Goal: Navigation & Orientation: Find specific page/section

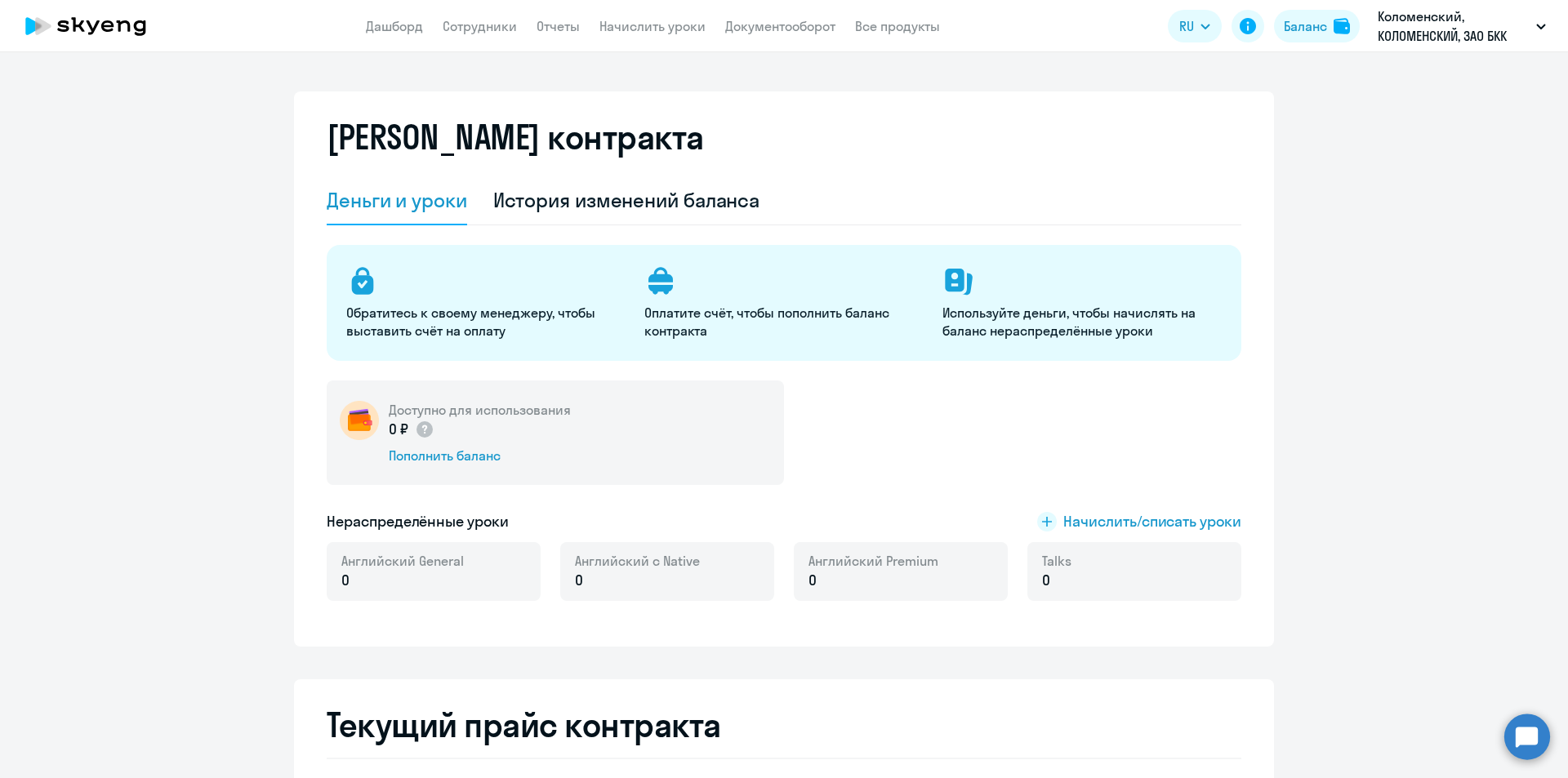
select select "english_group_not_native_speaker"
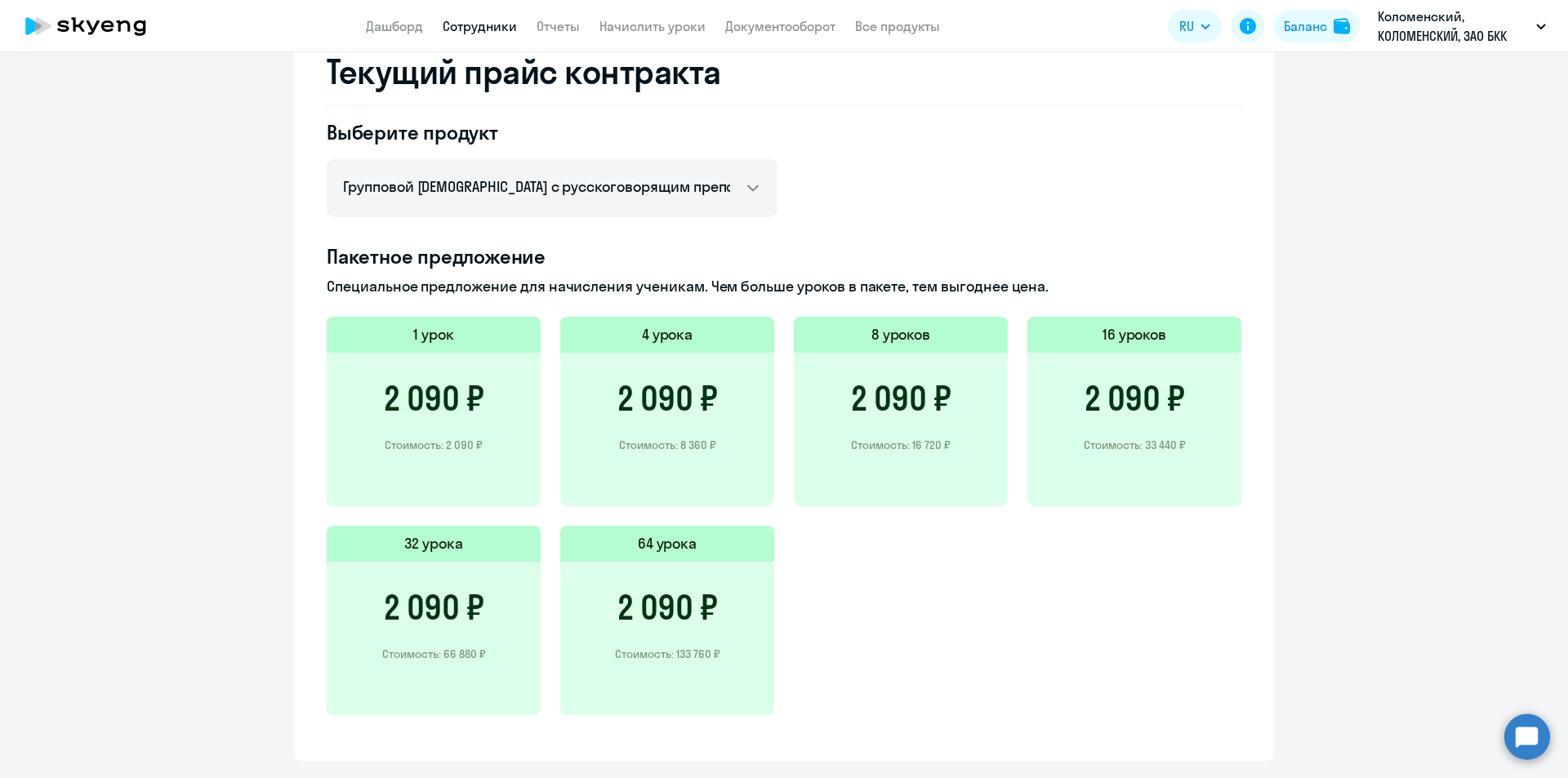
click at [460, 26] on link "Сотрудники" at bounding box center [480, 26] width 74 height 16
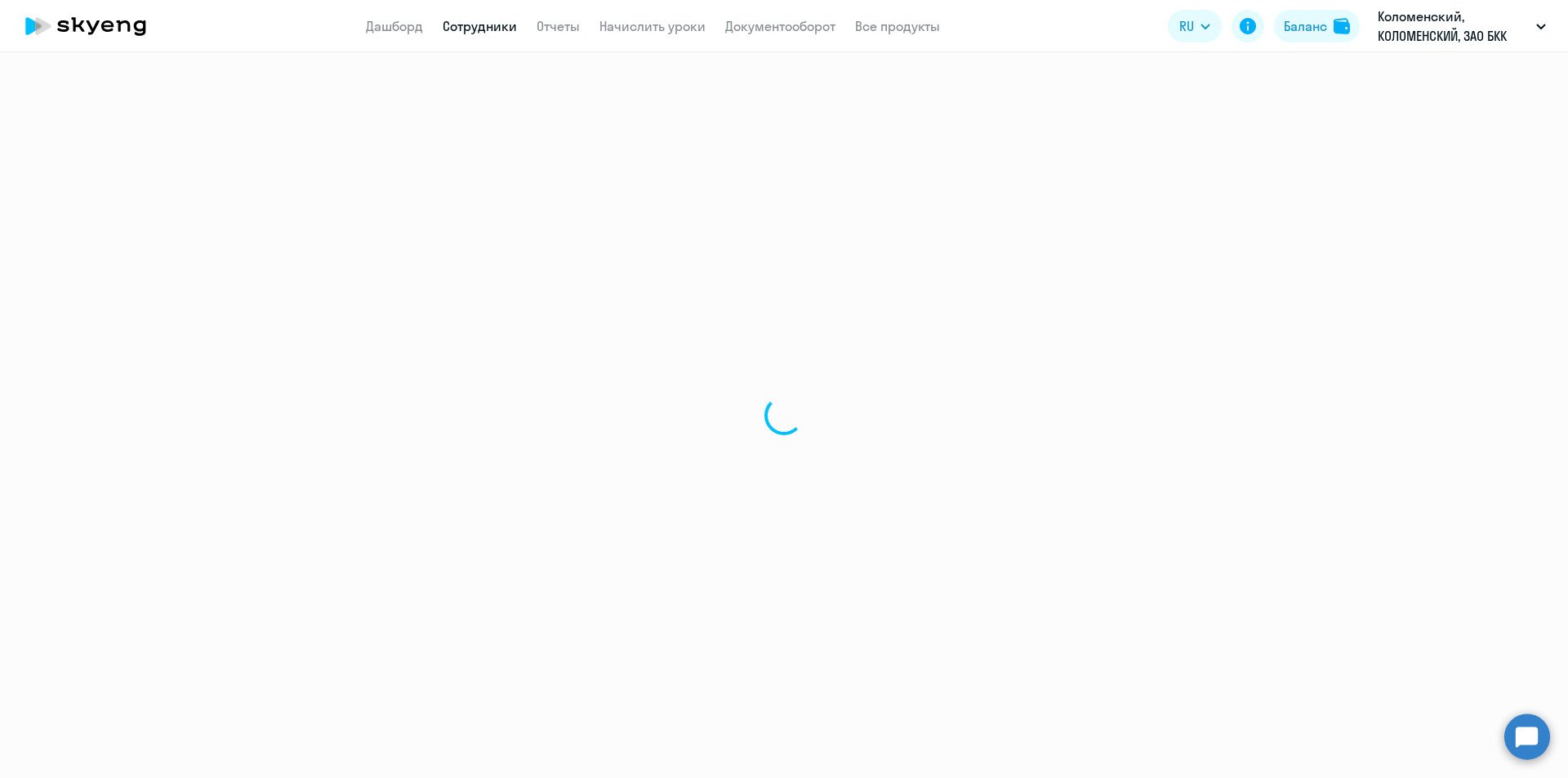
select select "30"
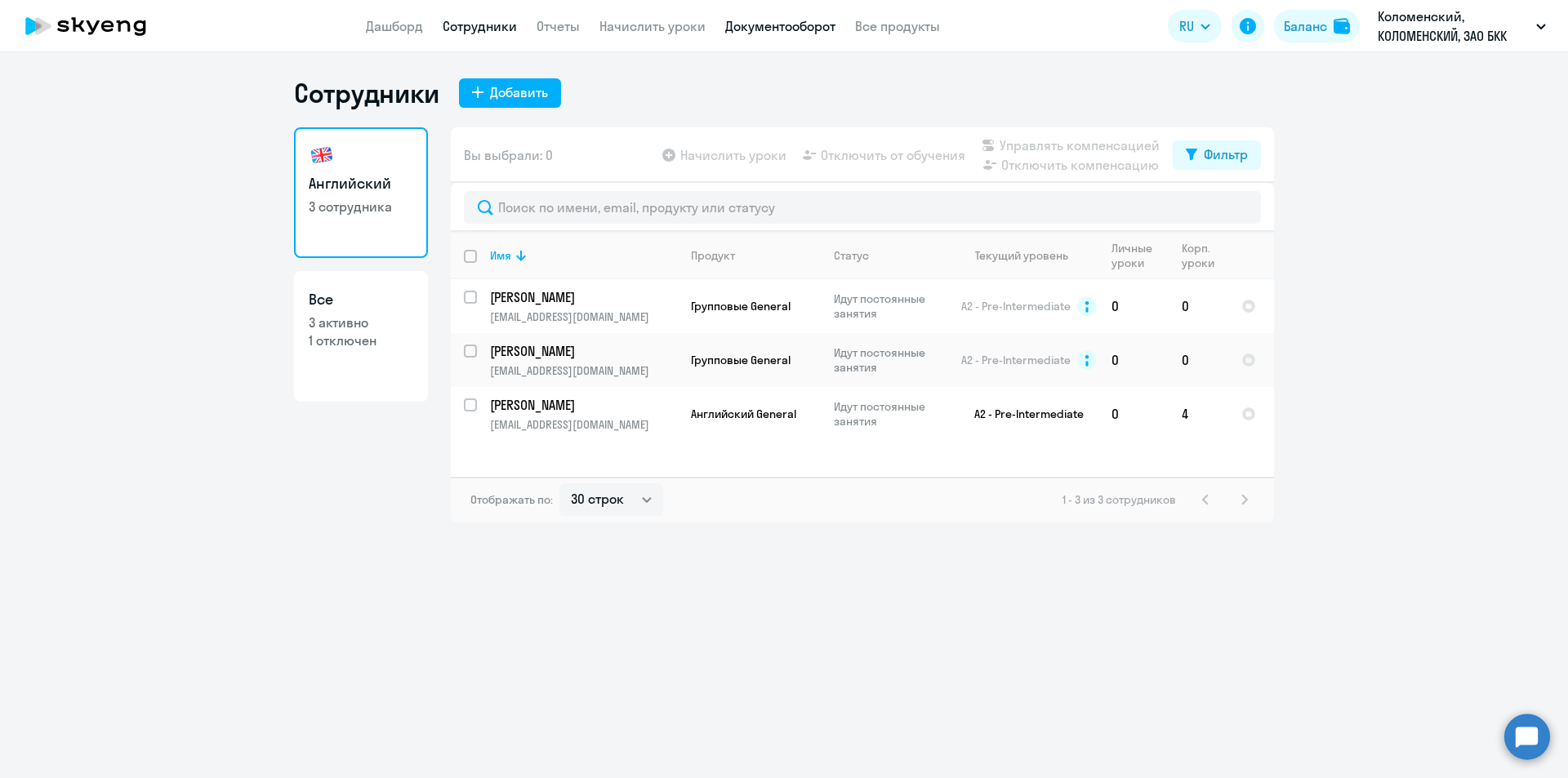
click at [804, 21] on link "Документооборот" at bounding box center [781, 26] width 110 height 16
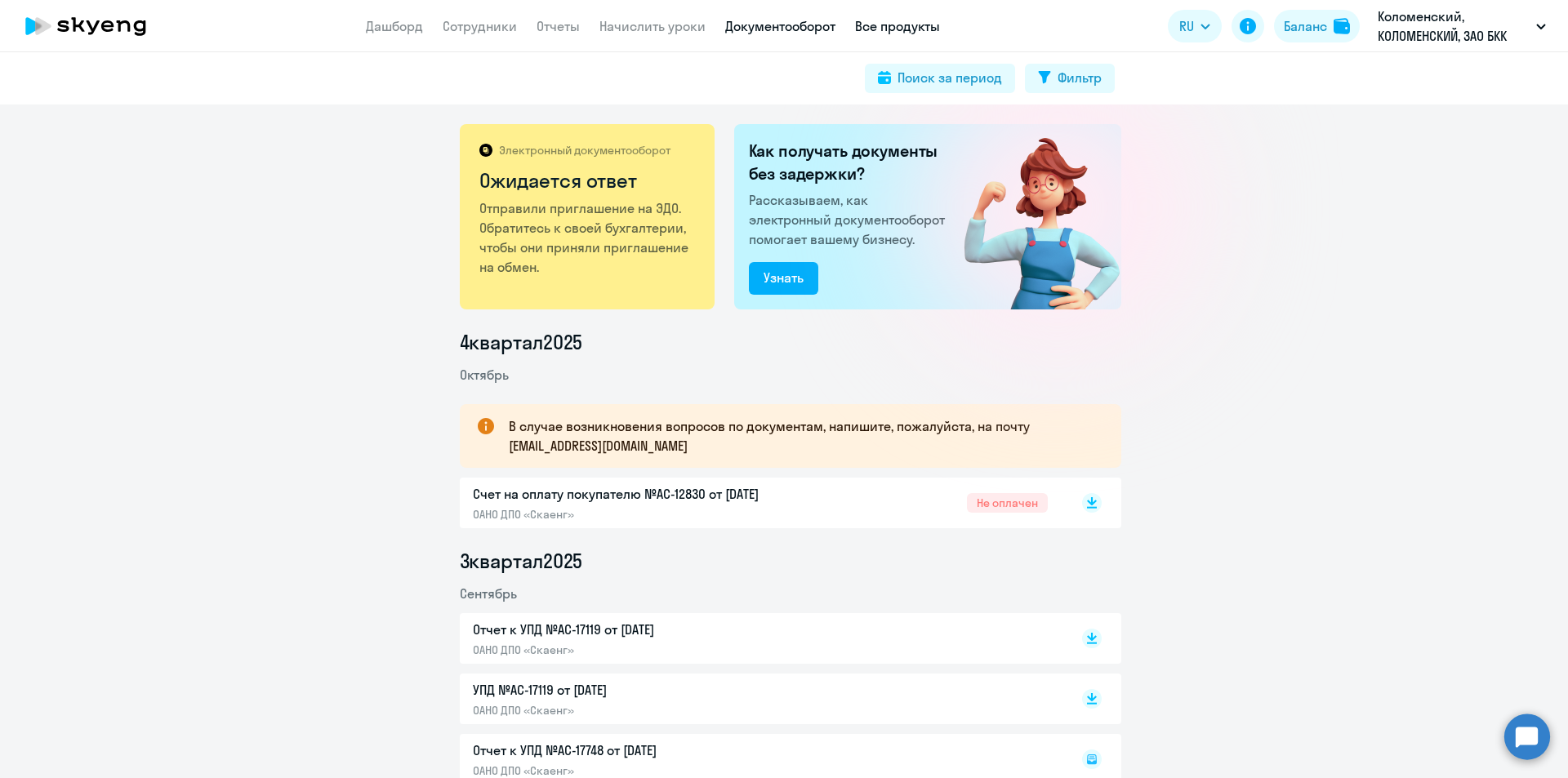
click at [873, 24] on link "Все продукты" at bounding box center [897, 26] width 85 height 16
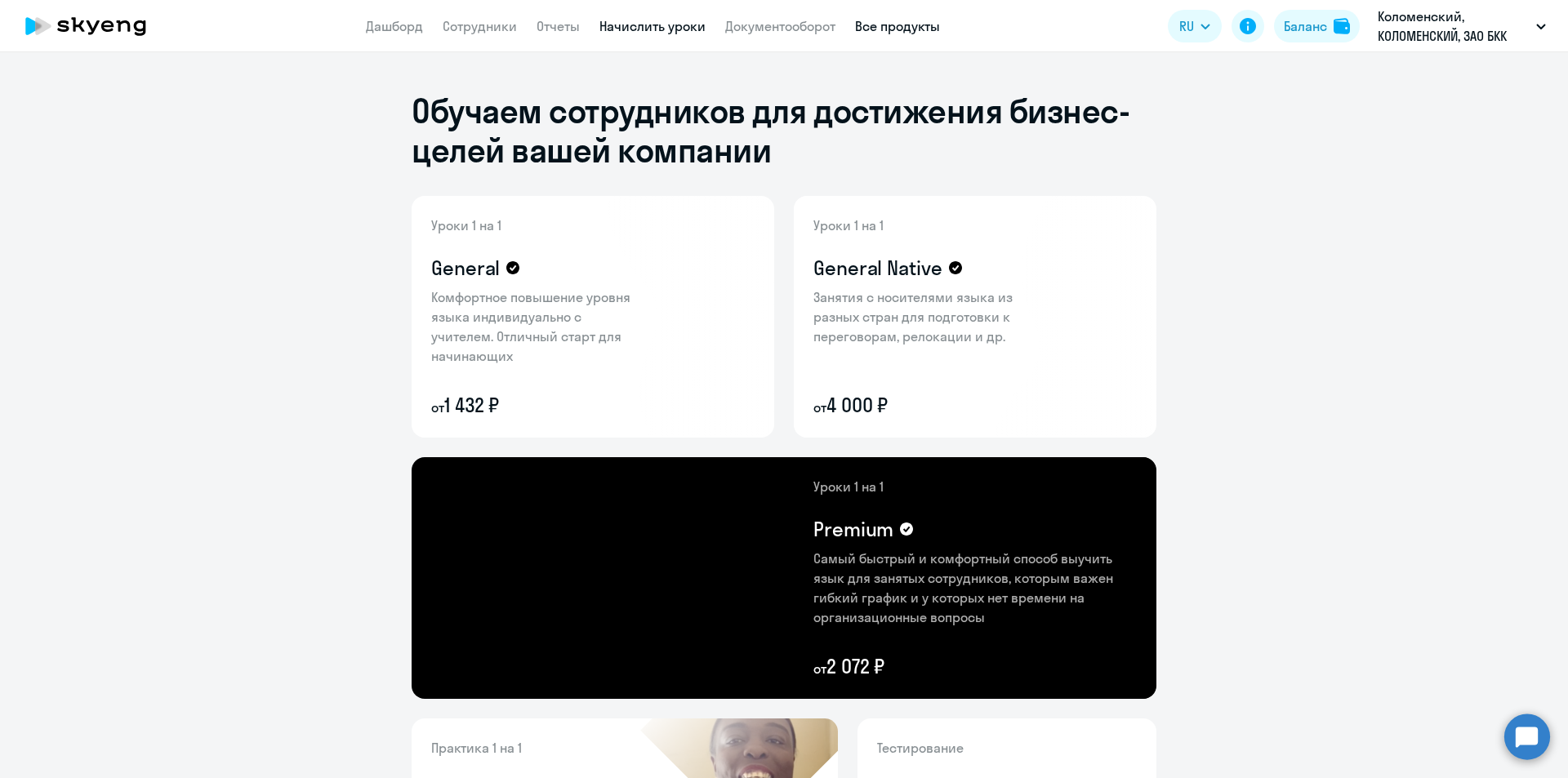
click at [638, 32] on link "Начислить уроки" at bounding box center [652, 26] width 106 height 16
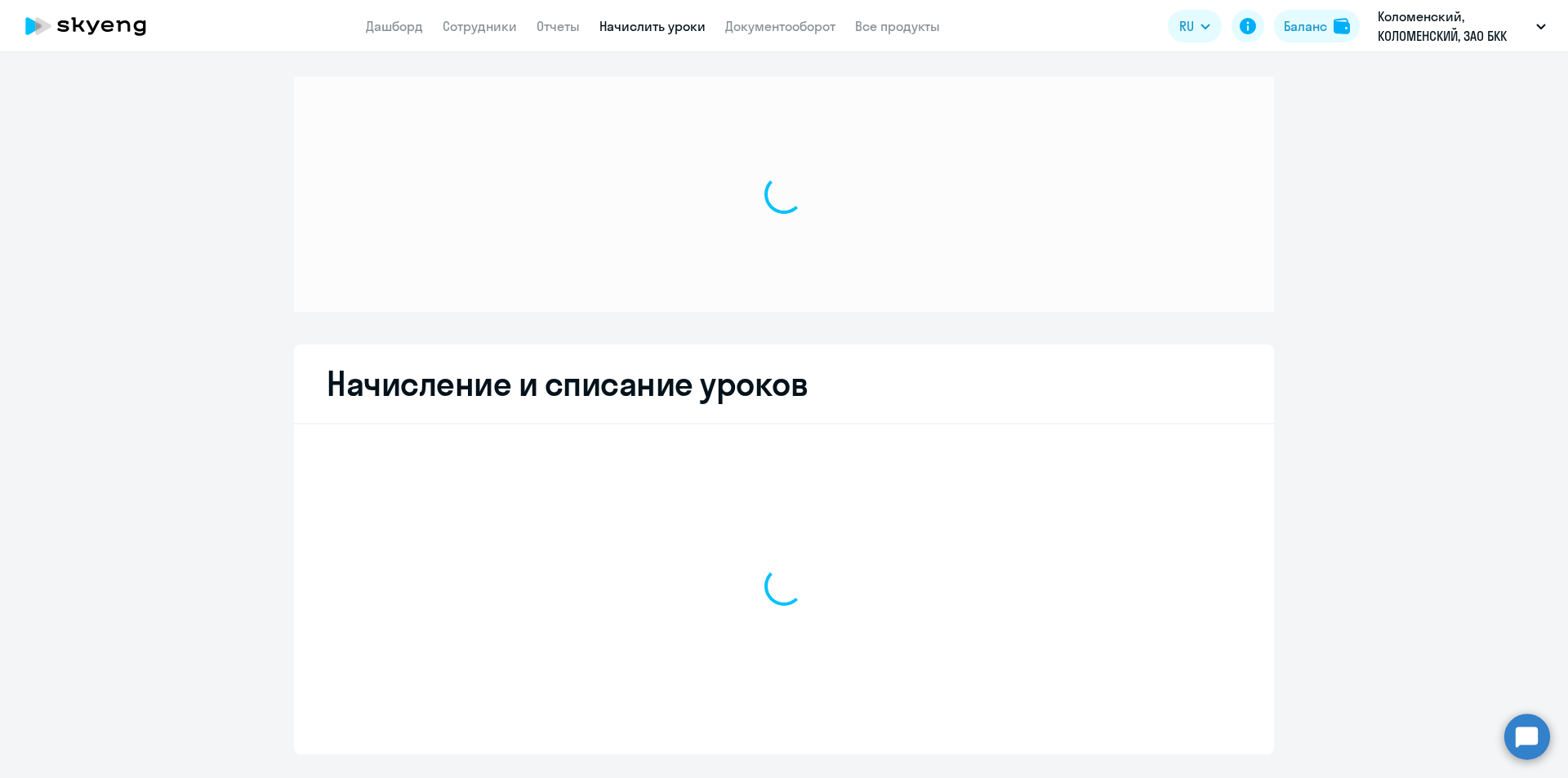
select select "10"
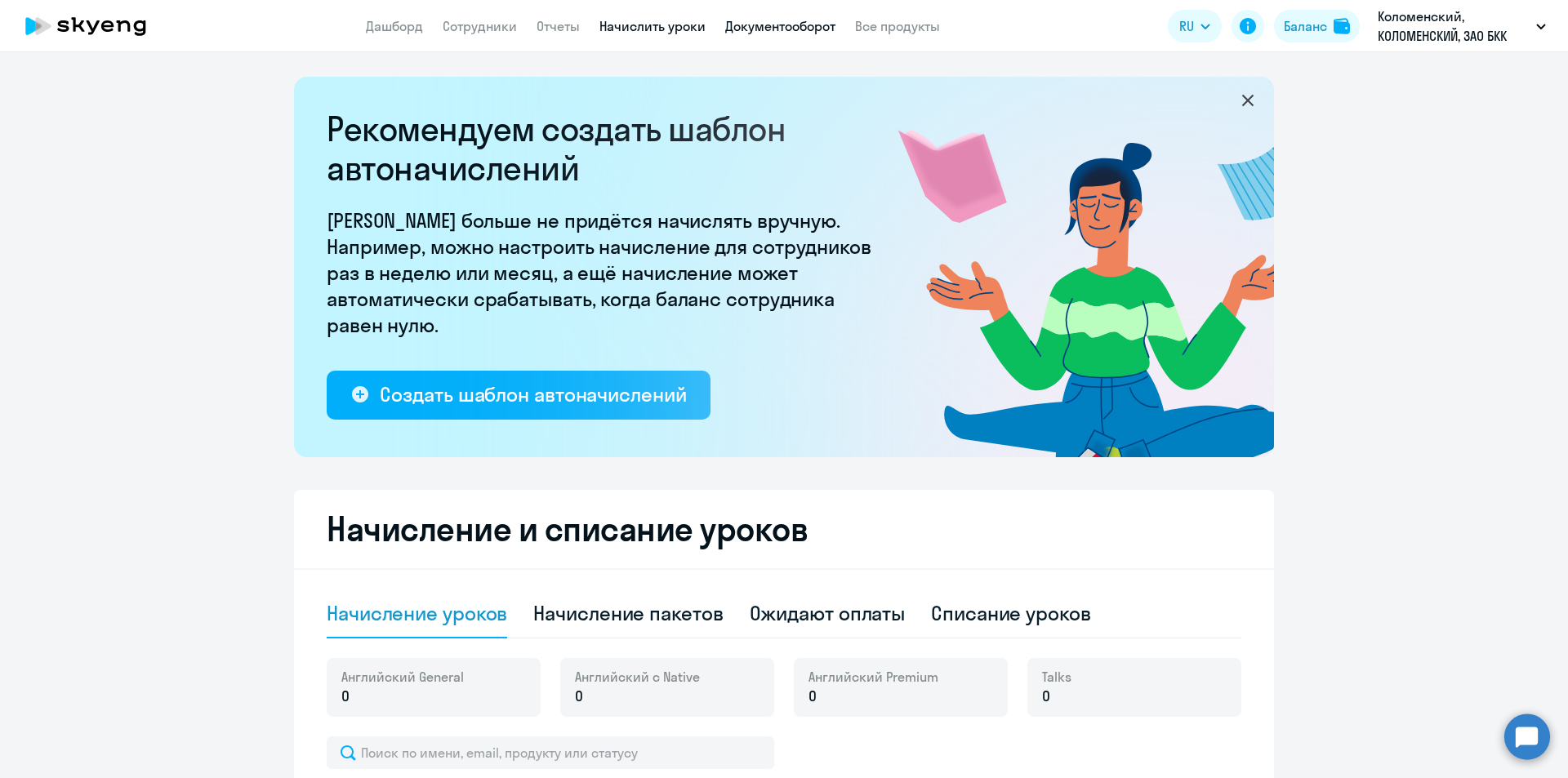
click at [782, 27] on link "Документооборот" at bounding box center [781, 26] width 110 height 16
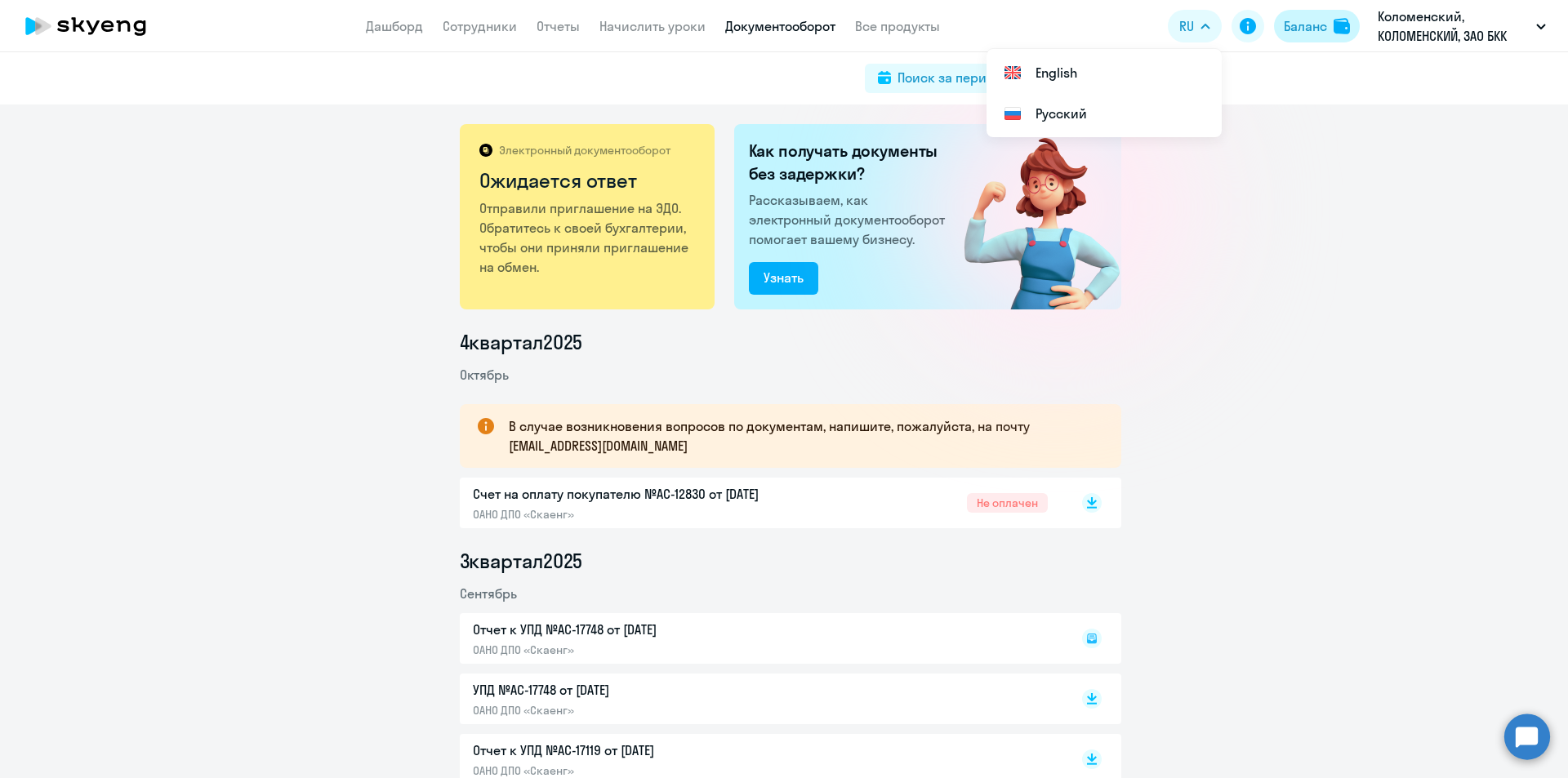
click at [1318, 26] on div "Баланс" at bounding box center [1304, 26] width 43 height 20
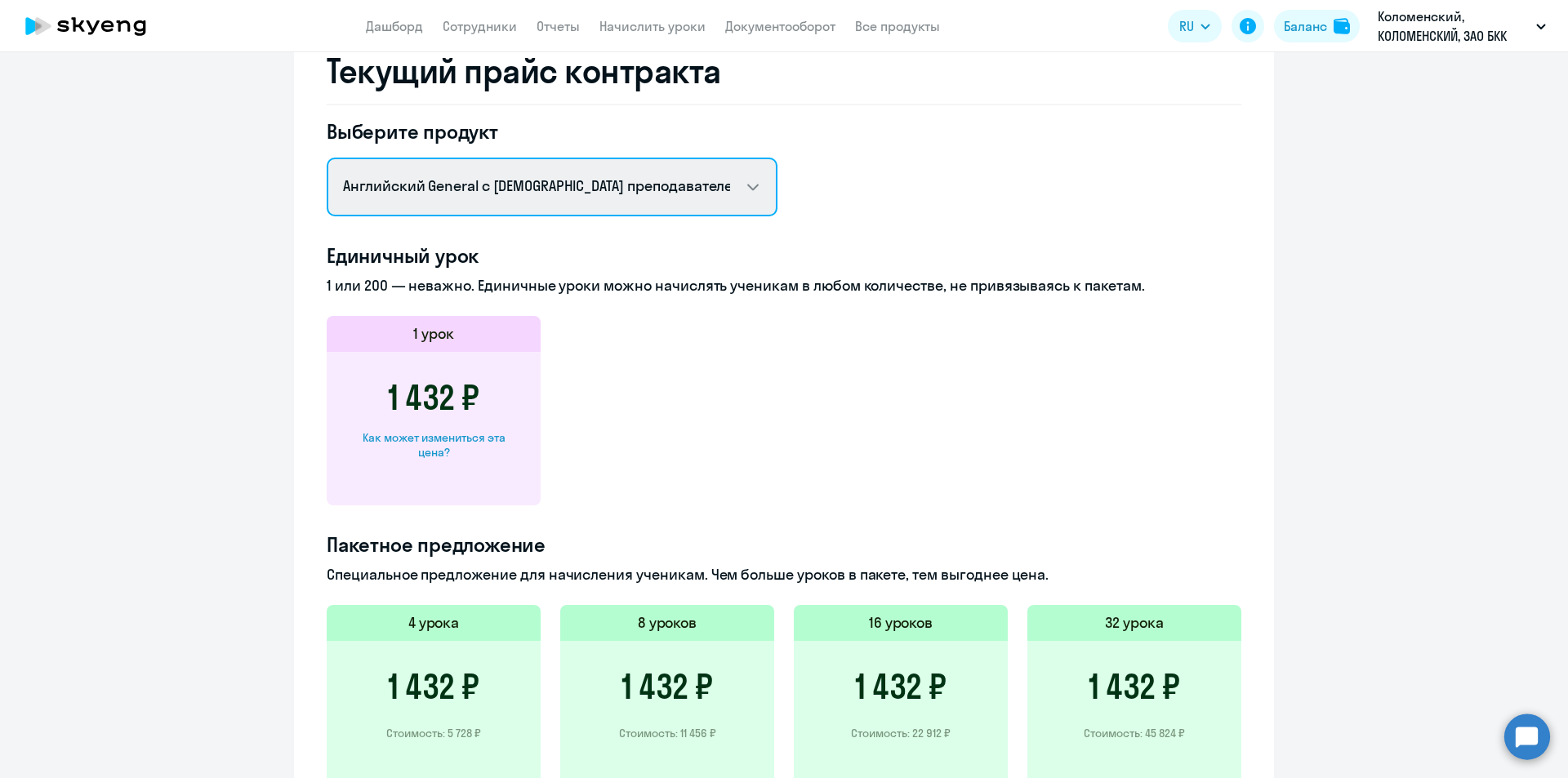
click at [525, 193] on select "Английский General с [DEMOGRAPHIC_DATA] преподавателем Английский General с [DE…" at bounding box center [551, 188] width 450 height 59
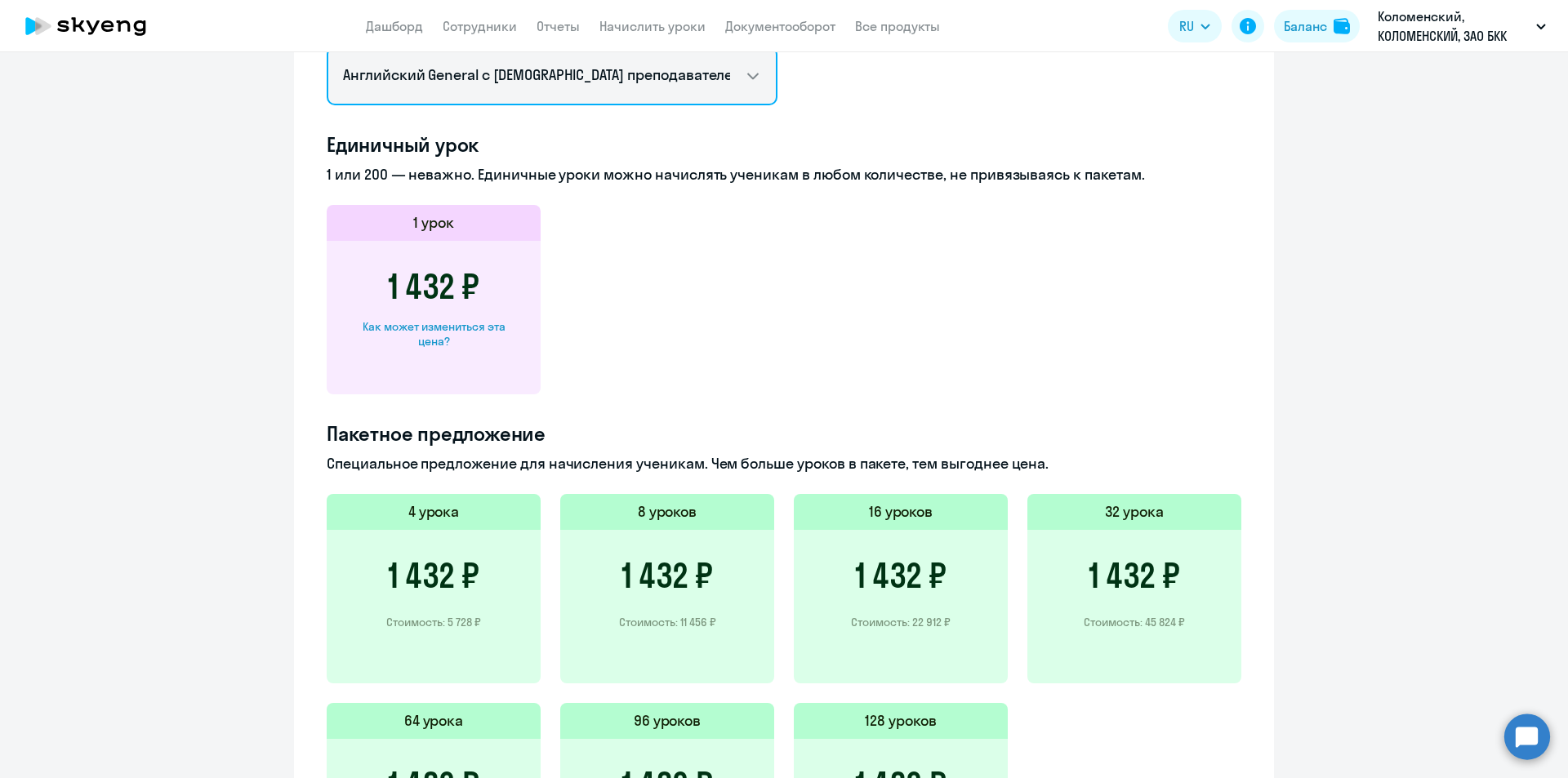
scroll to position [736, 0]
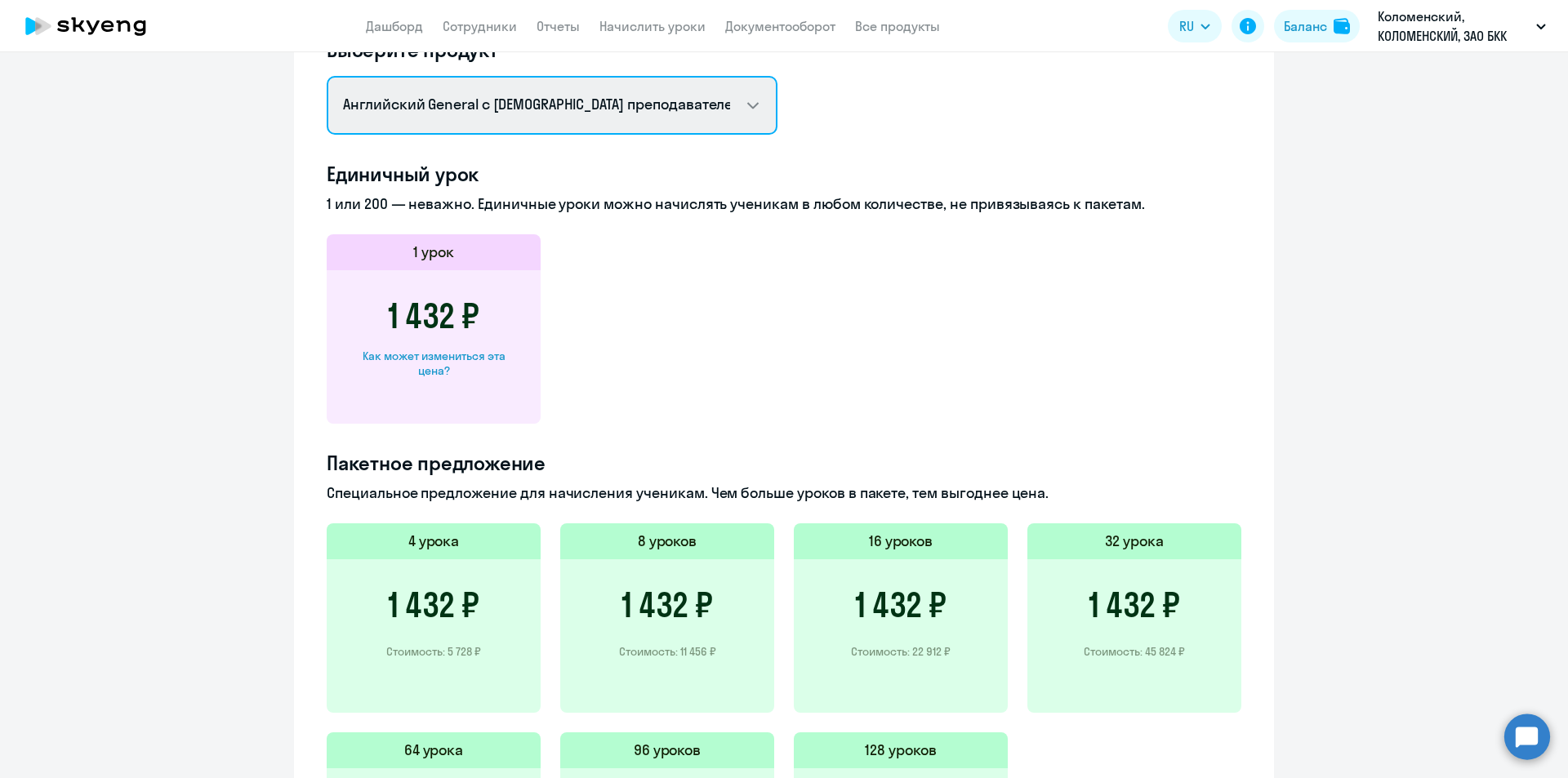
drag, startPoint x: 594, startPoint y: 98, endPoint x: 588, endPoint y: 132, distance: 34.5
click at [594, 98] on select "Английский General с [DEMOGRAPHIC_DATA] преподавателем Английский General с [DE…" at bounding box center [551, 106] width 450 height 59
select select "english_group_not_native_speaker"
click at [327, 120] on select "Английский General с [DEMOGRAPHIC_DATA] преподавателем Английский General с [DE…" at bounding box center [551, 106] width 450 height 59
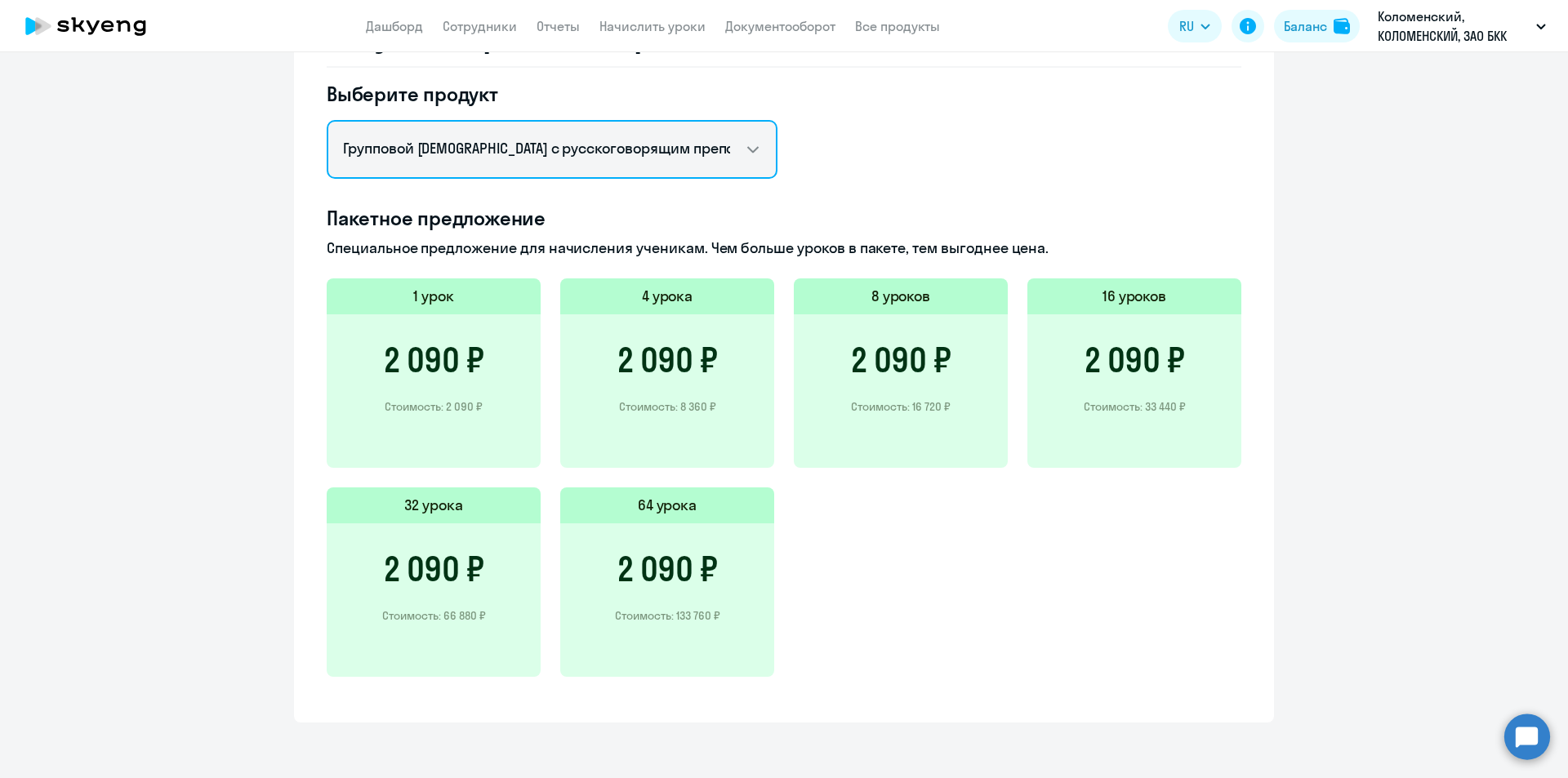
scroll to position [691, 0]
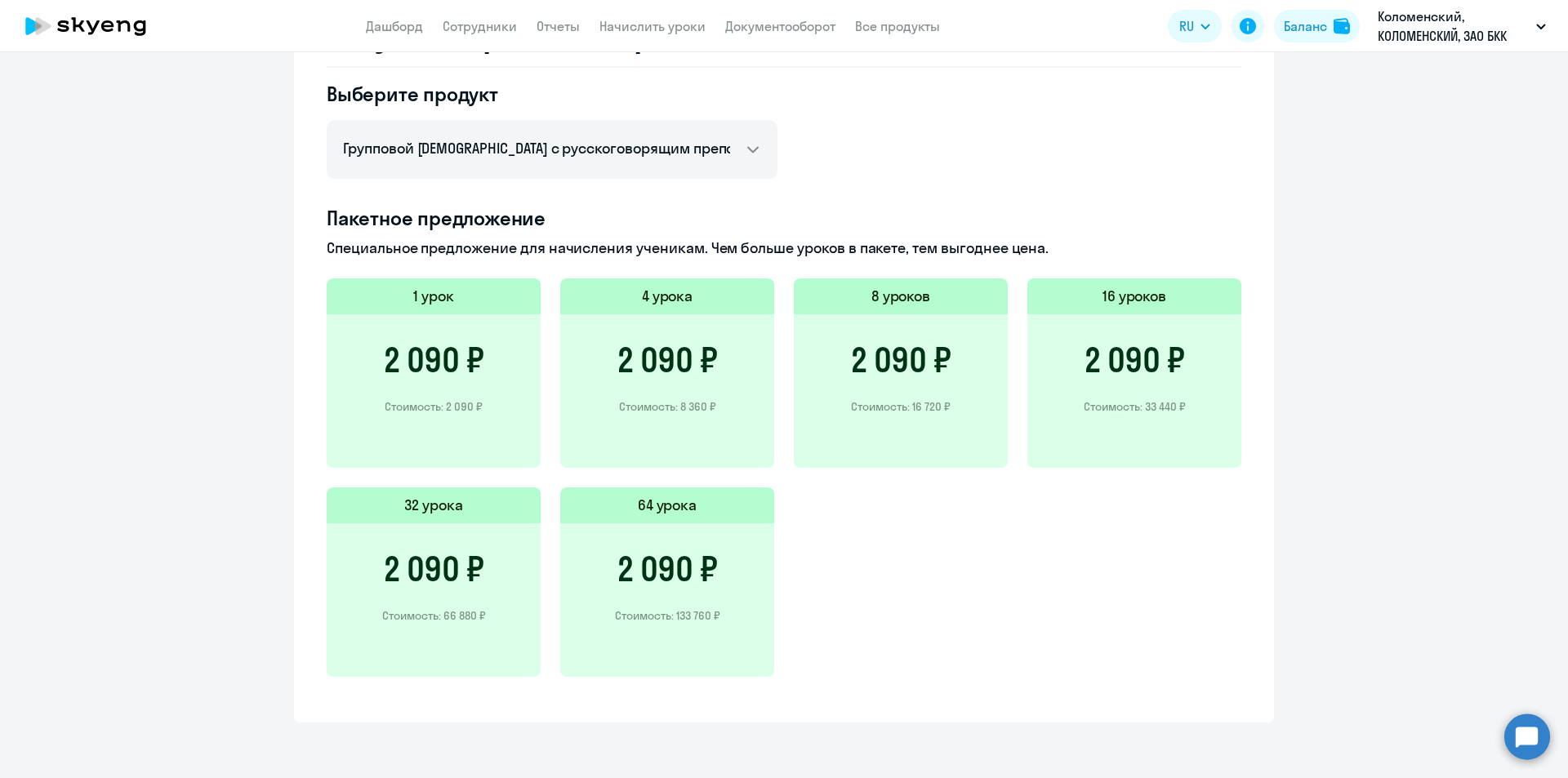
click at [472, 31] on link "Сотрудники" at bounding box center [480, 26] width 74 height 16
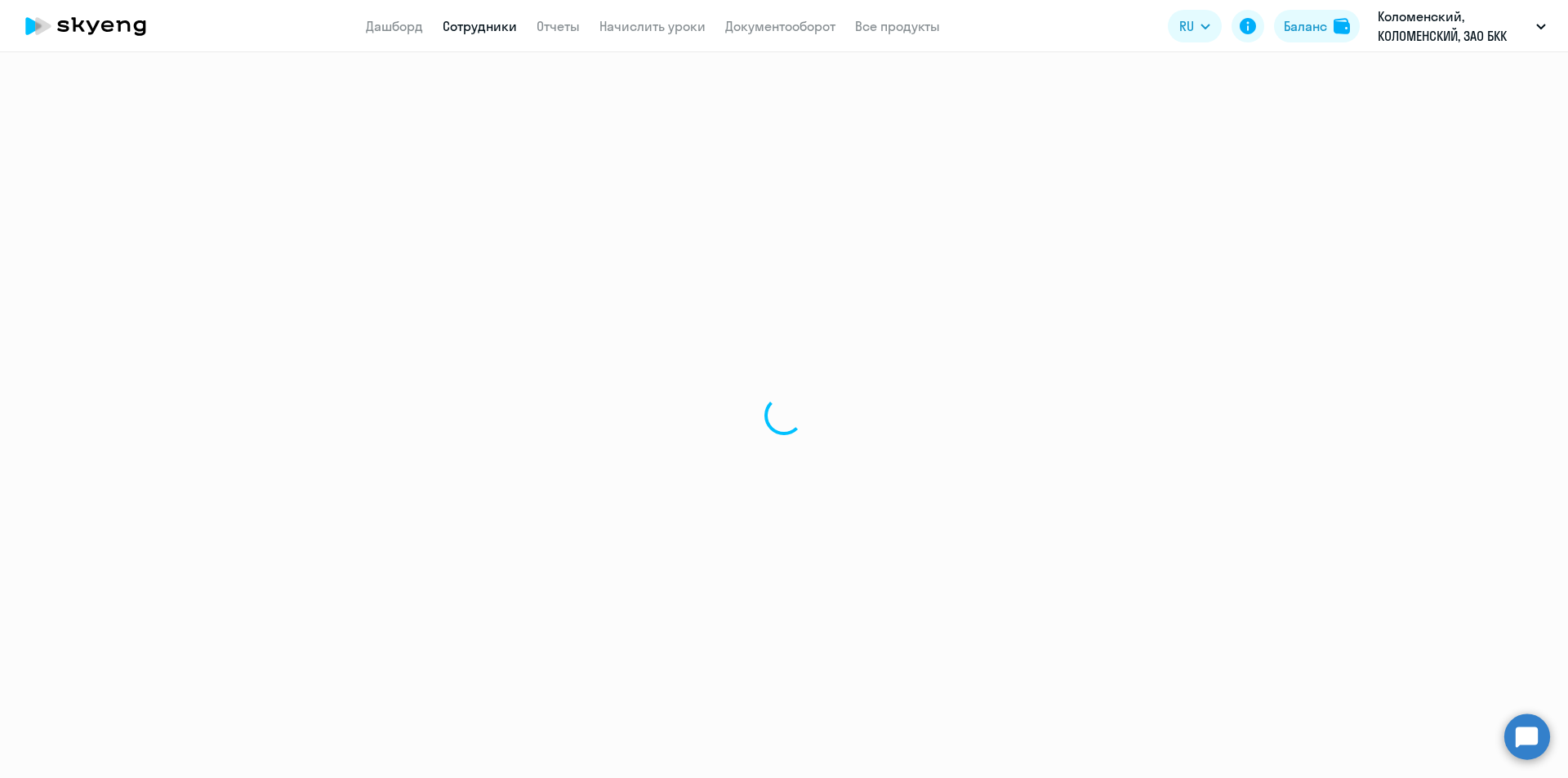
select select "30"
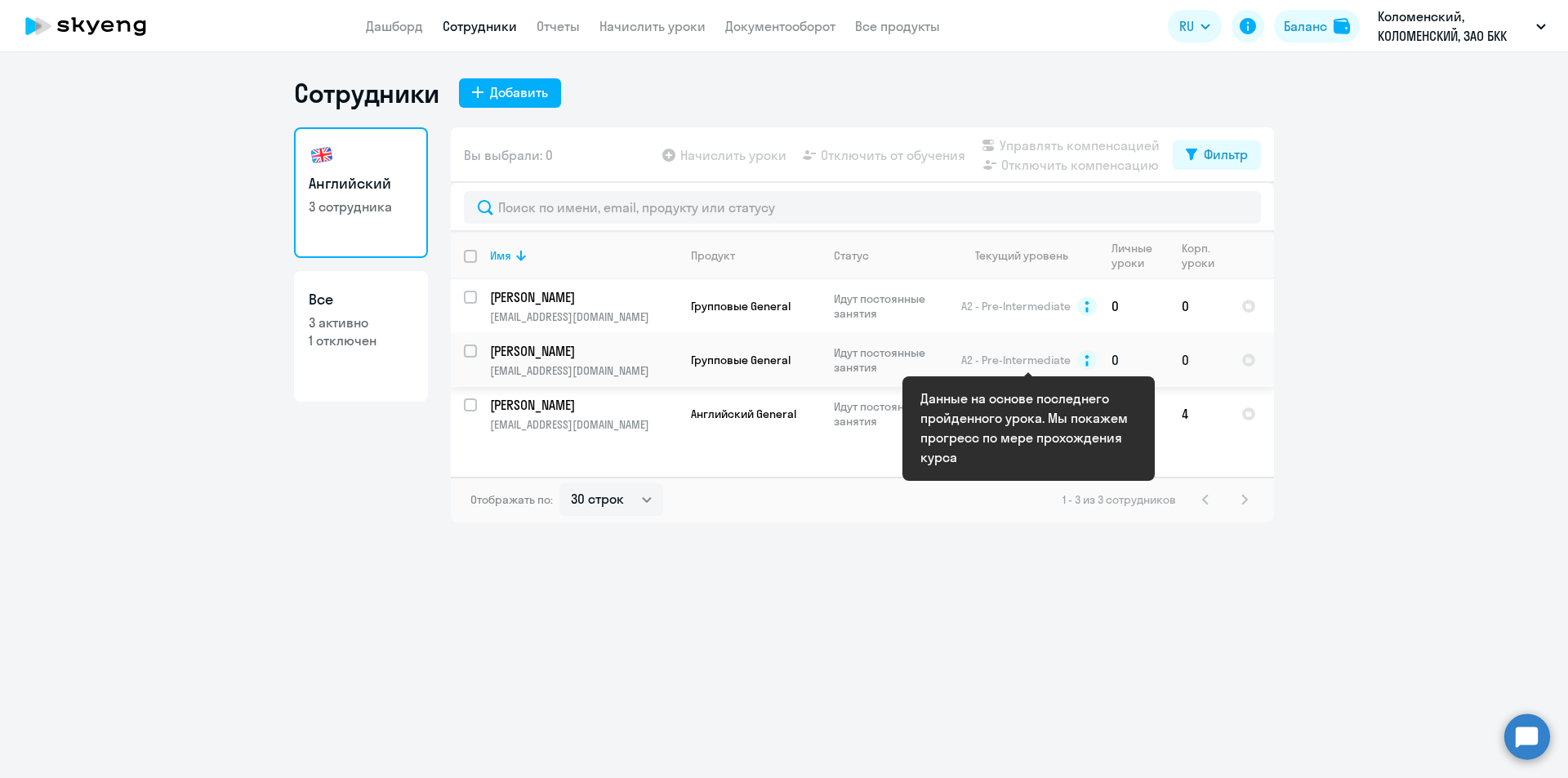
click at [1013, 362] on span "A2 - Pre-Intermediate" at bounding box center [1015, 360] width 109 height 14
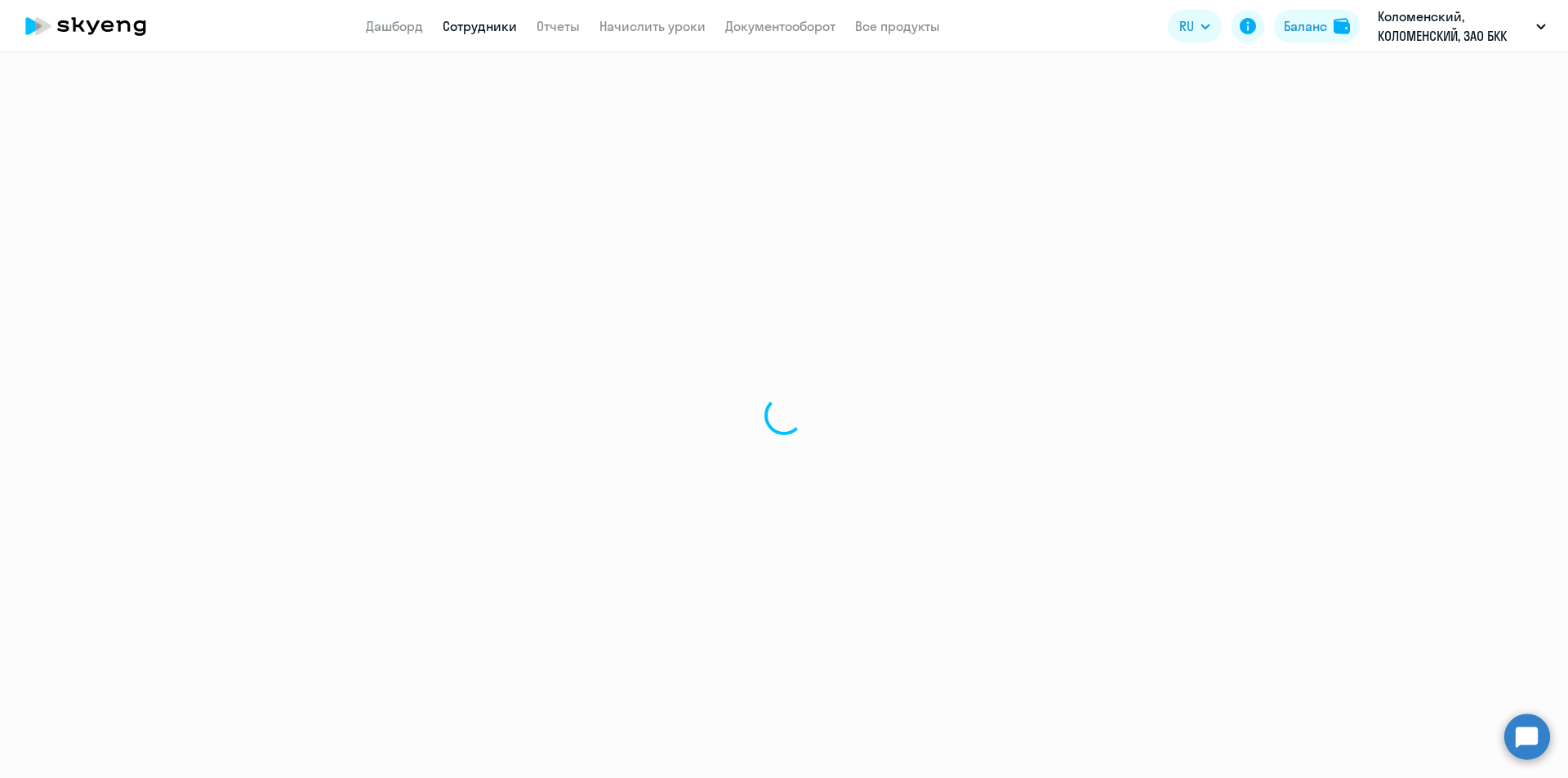
select select "english"
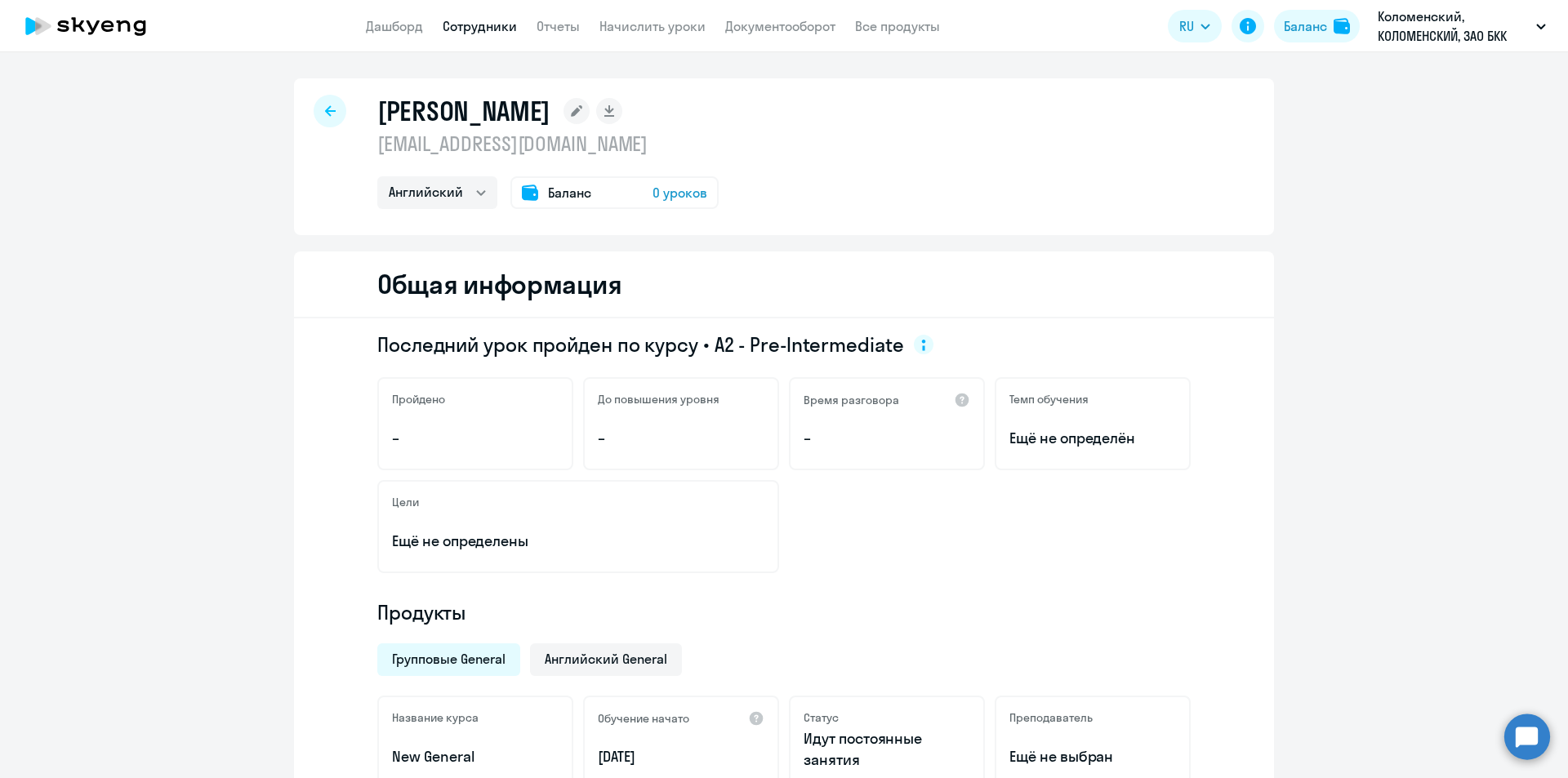
click at [325, 110] on icon at bounding box center [329, 111] width 10 height 11
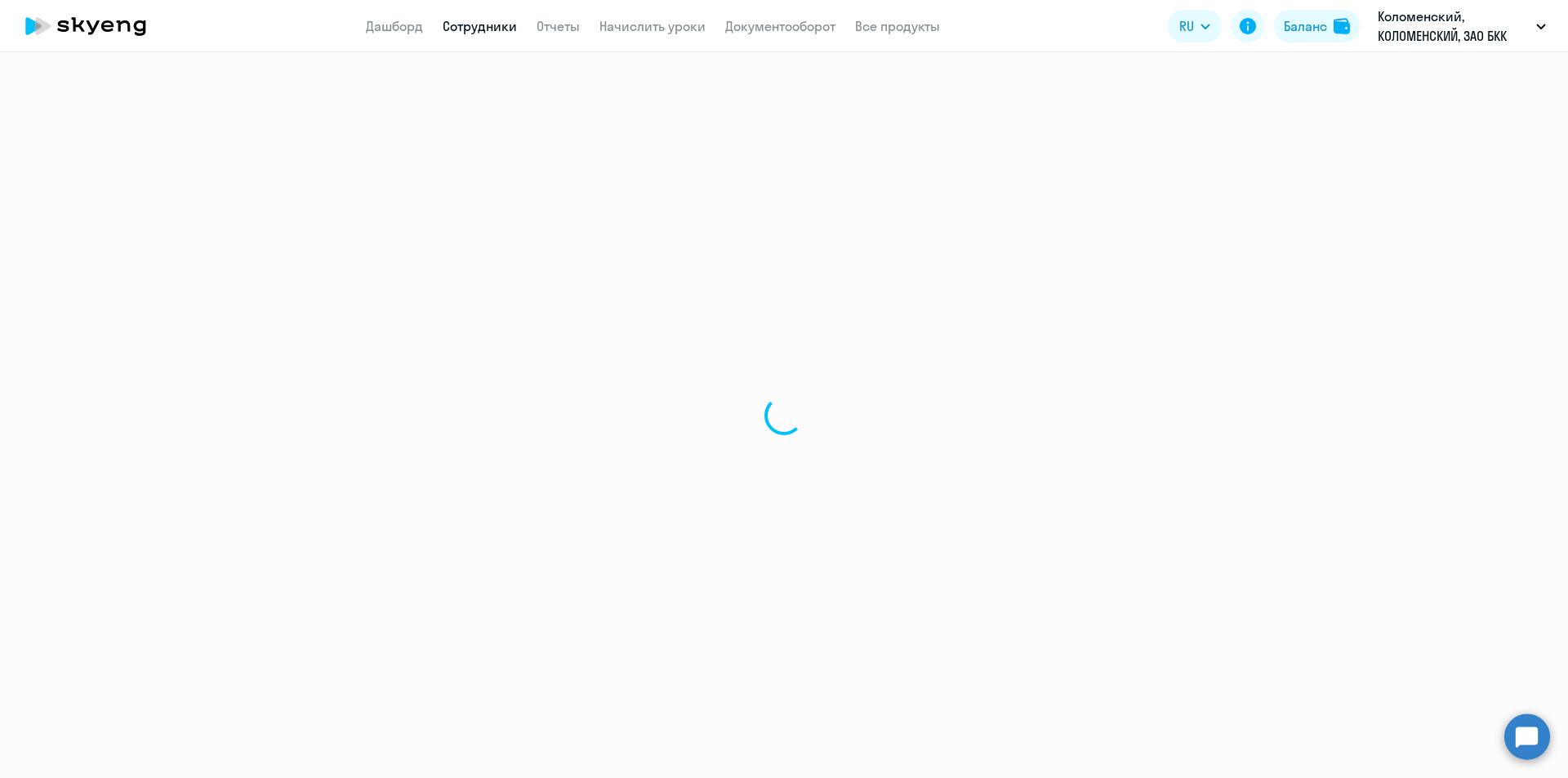
select select "30"
